Goal: Book appointment/travel/reservation

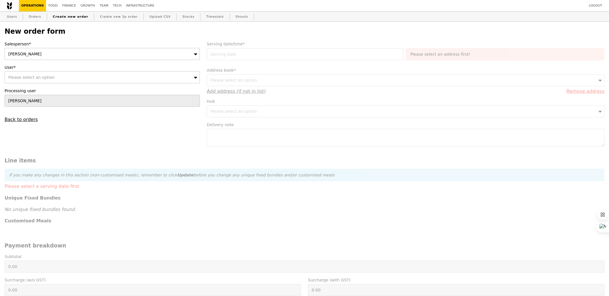
click at [77, 77] on div "Please select an option" at bounding box center [102, 77] width 195 height 12
type input "[PERSON_NAME]@grain"
type input "Confirm"
type input "[PERSON_NAME][EMAIL_ADDRESS][DOMAIN_NAME]"
type input "Confirm"
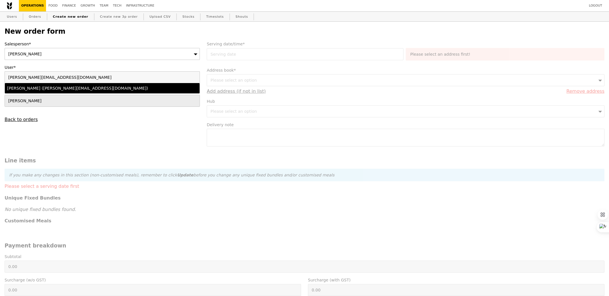
type input "[PERSON_NAME][EMAIL_ADDRESS][DOMAIN_NAME]"
click at [87, 88] on div "[PERSON_NAME] ([PERSON_NAME][EMAIL_ADDRESS][DOMAIN_NAME])" at bounding box center [78, 88] width 143 height 6
type input "Loading..."
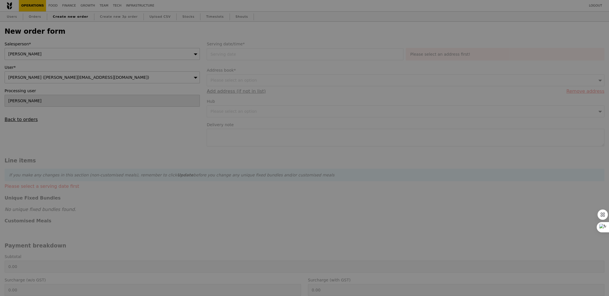
type input "9.08"
type input "9.90"
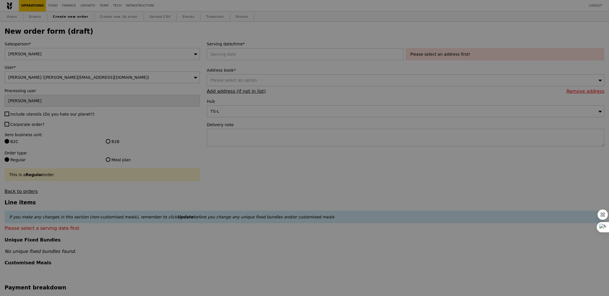
type input "Confirm"
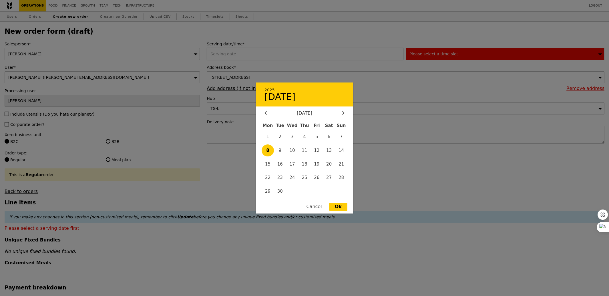
click at [250, 56] on div "2025 [DATE] [DATE] Mon Tue Wed Thu Fri Sat Sun 1 2 3 4 5 6 7 8 9 10 11 12 13 14…" at bounding box center [306, 54] width 199 height 12
click at [299, 152] on span "11" at bounding box center [304, 151] width 12 height 12
type input "[DATE]"
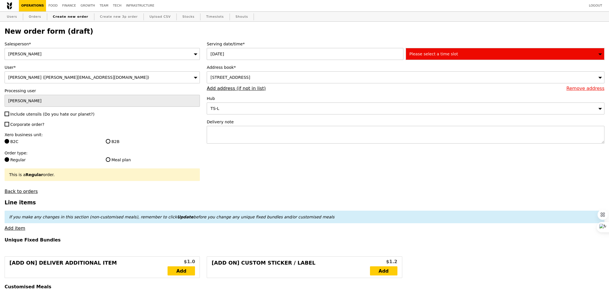
click at [422, 53] on span "Please select a time slot" at bounding box center [433, 54] width 49 height 5
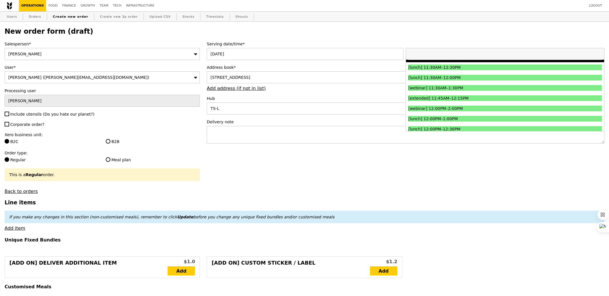
scroll to position [234, 0]
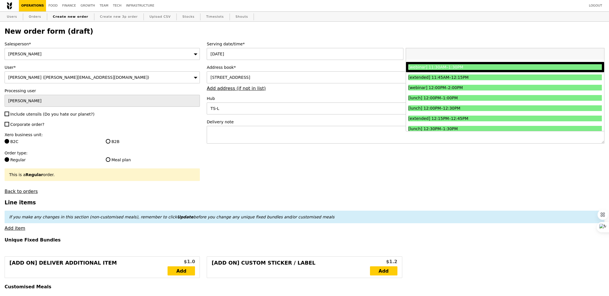
click at [430, 66] on div "[webinar] 11:30AM–1:30PM" at bounding box center [480, 67] width 145 height 6
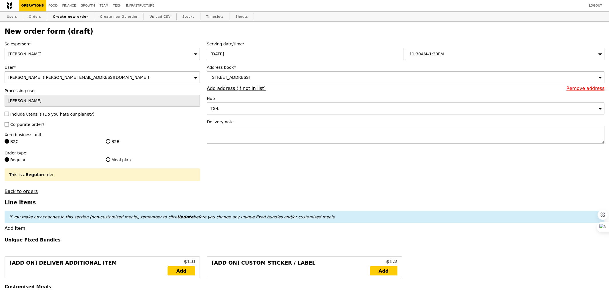
type input "Confirm"
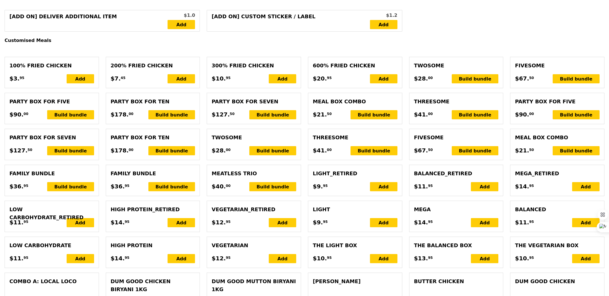
scroll to position [247, 0]
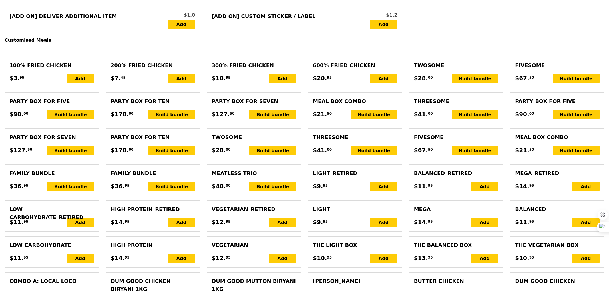
click at [408, 31] on div "[Add on] Deliver Additional Item $1.0 Add [Add on] Custom Sticker / Label $1.2 …" at bounding box center [304, 21] width 607 height 22
